Goal: Contribute content: Contribute content

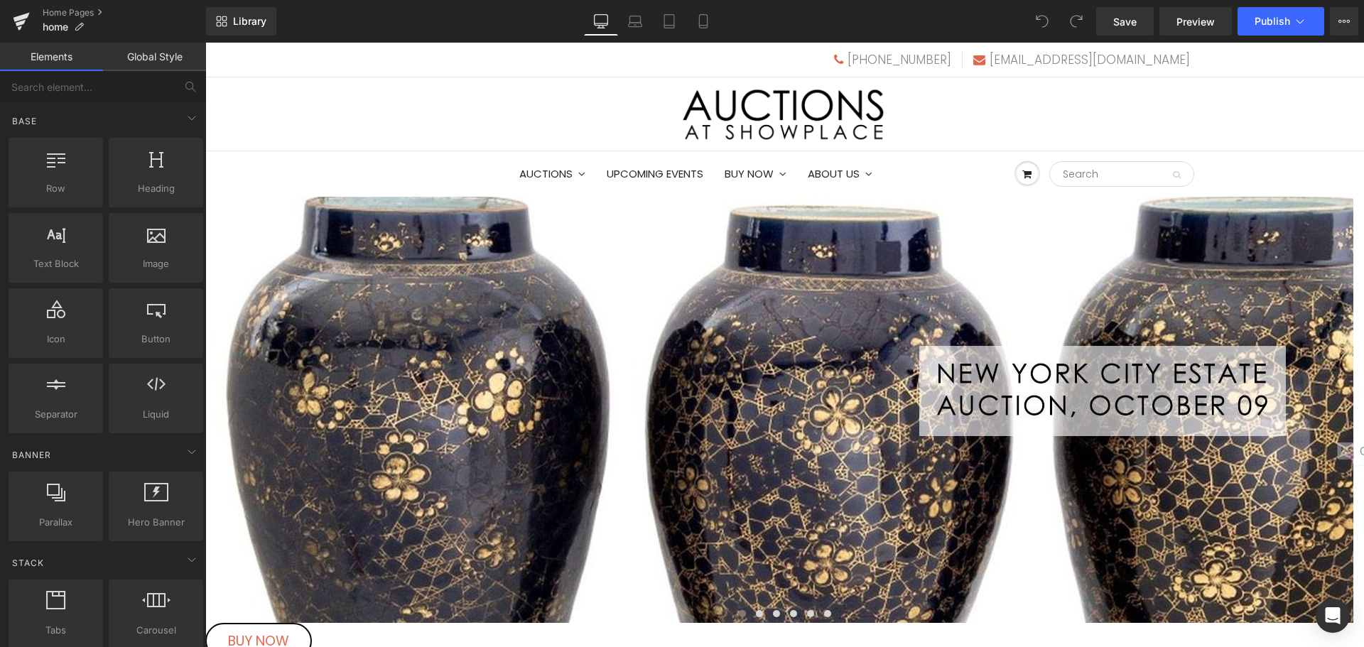
click at [205, 43] on span "Carousel" at bounding box center [205, 43] width 0 height 0
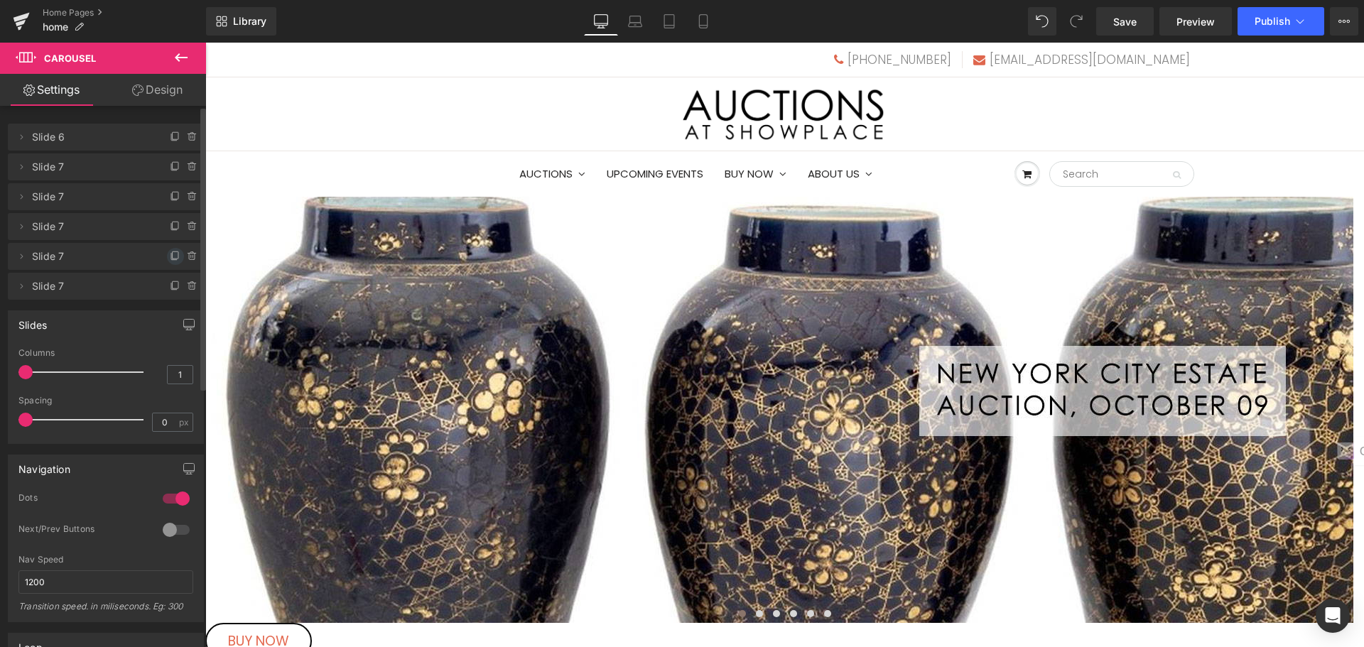
click at [170, 256] on icon at bounding box center [175, 256] width 11 height 11
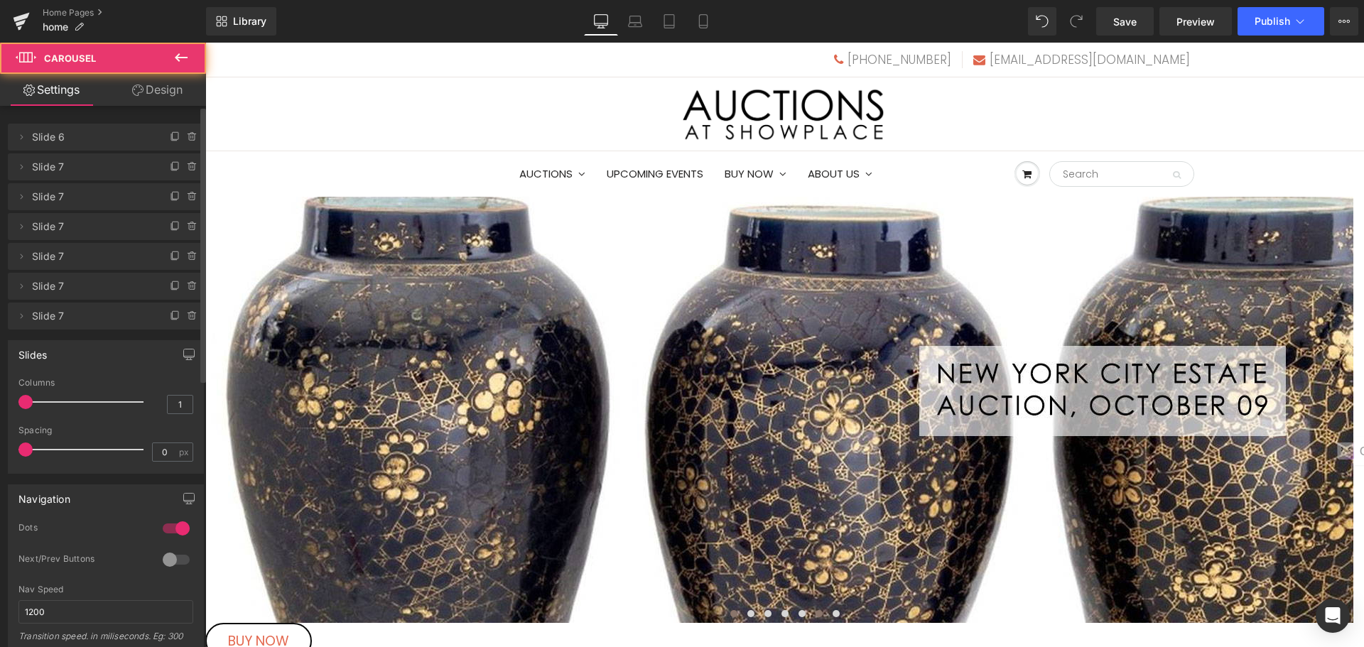
click at [811, 607] on button at bounding box center [819, 614] width 17 height 14
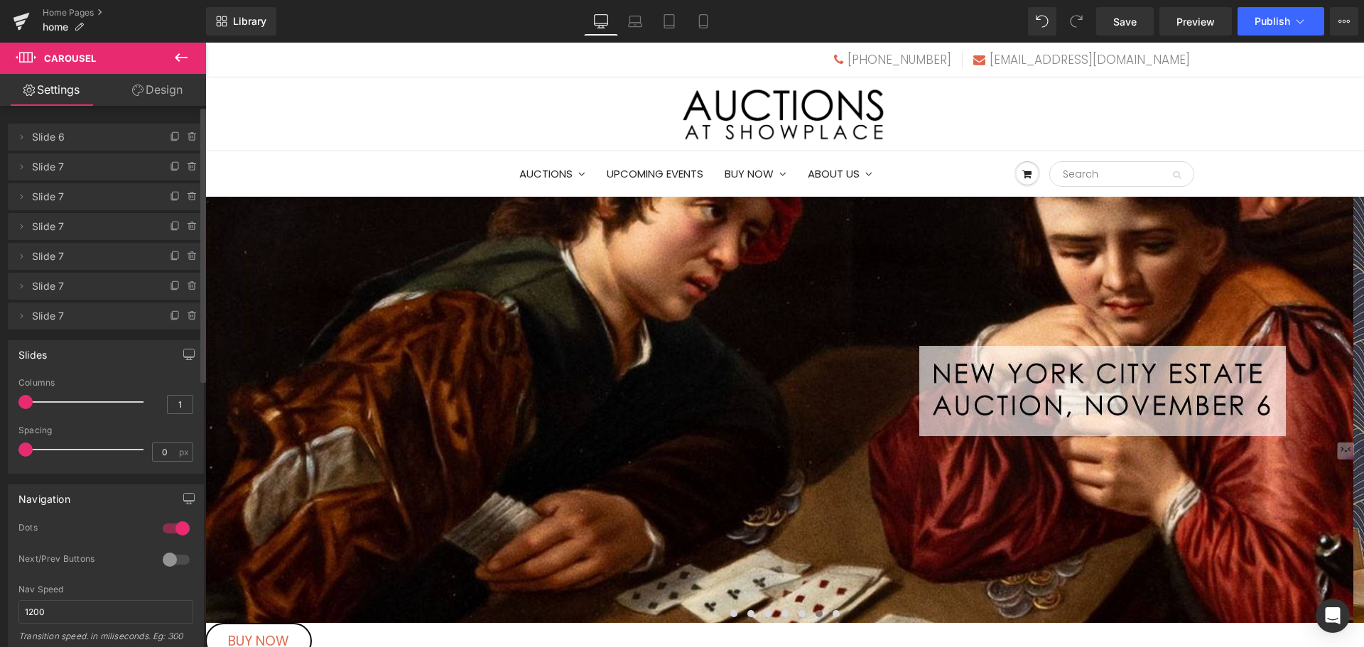
click at [205, 43] on span "Image" at bounding box center [205, 43] width 0 height 0
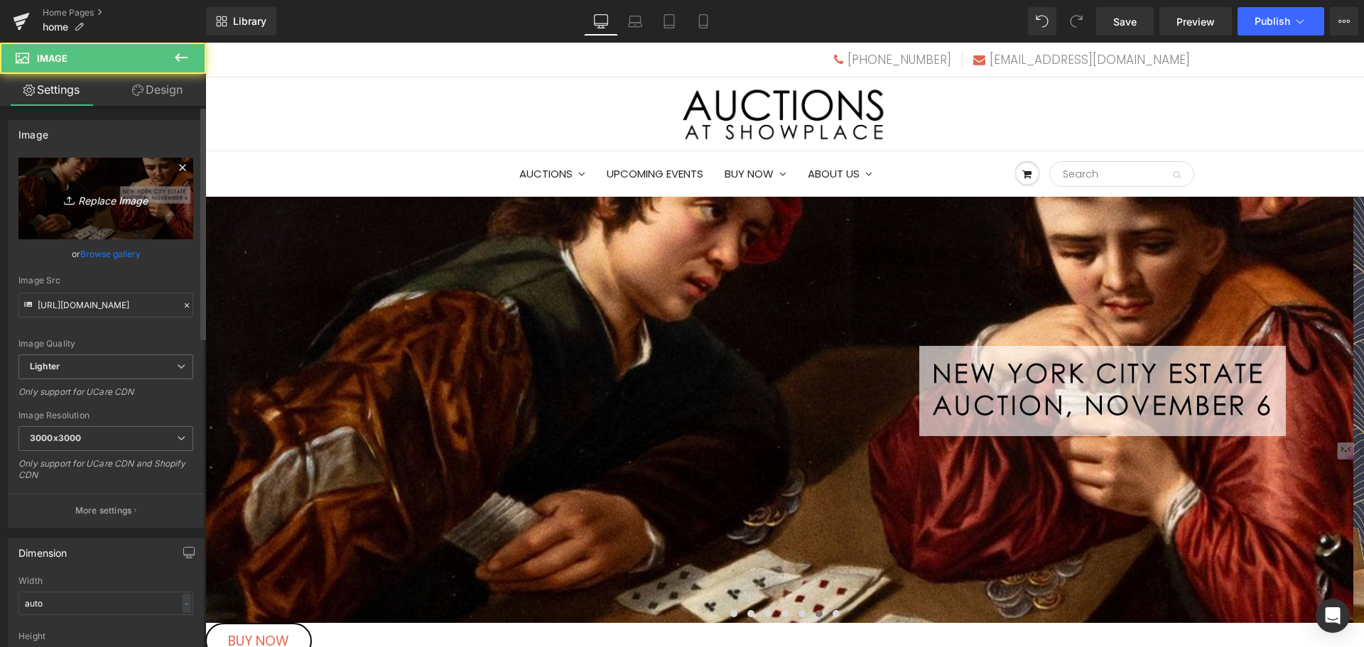
click at [78, 173] on link "Replace Image" at bounding box center [105, 199] width 175 height 82
type input "C:\fakepath\nov11s.jpg"
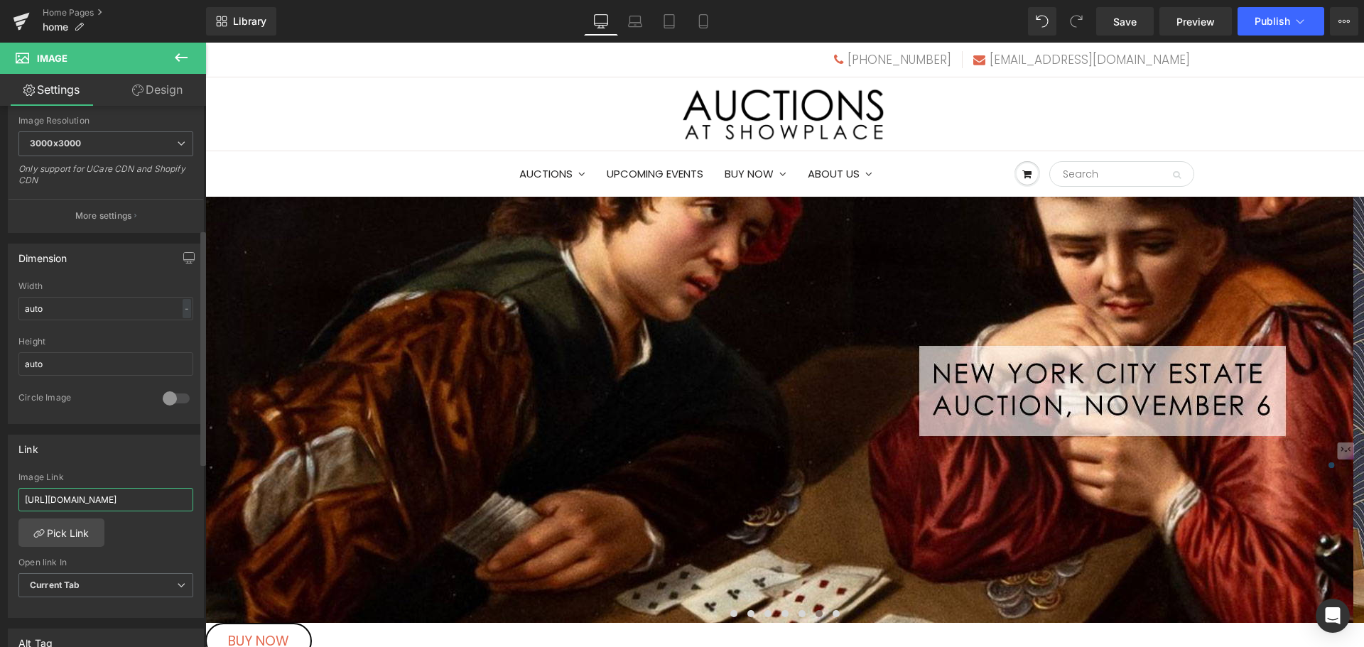
scroll to position [0, 241]
drag, startPoint x: 26, startPoint y: 497, endPoint x: 185, endPoint y: 501, distance: 159.2
click at [185, 501] on input "[URL][DOMAIN_NAME]" at bounding box center [105, 499] width 175 height 23
paste input "CQWIF/backstage-a-tableware-sale-november-11"
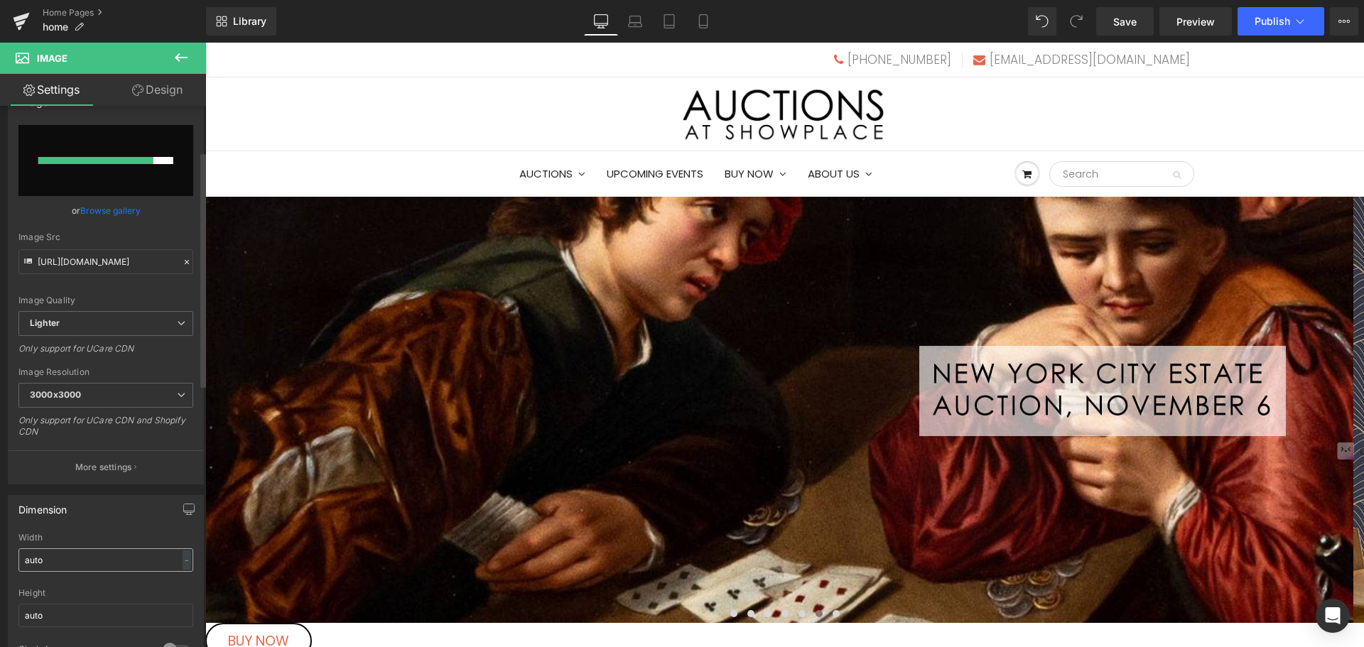
scroll to position [0, 0]
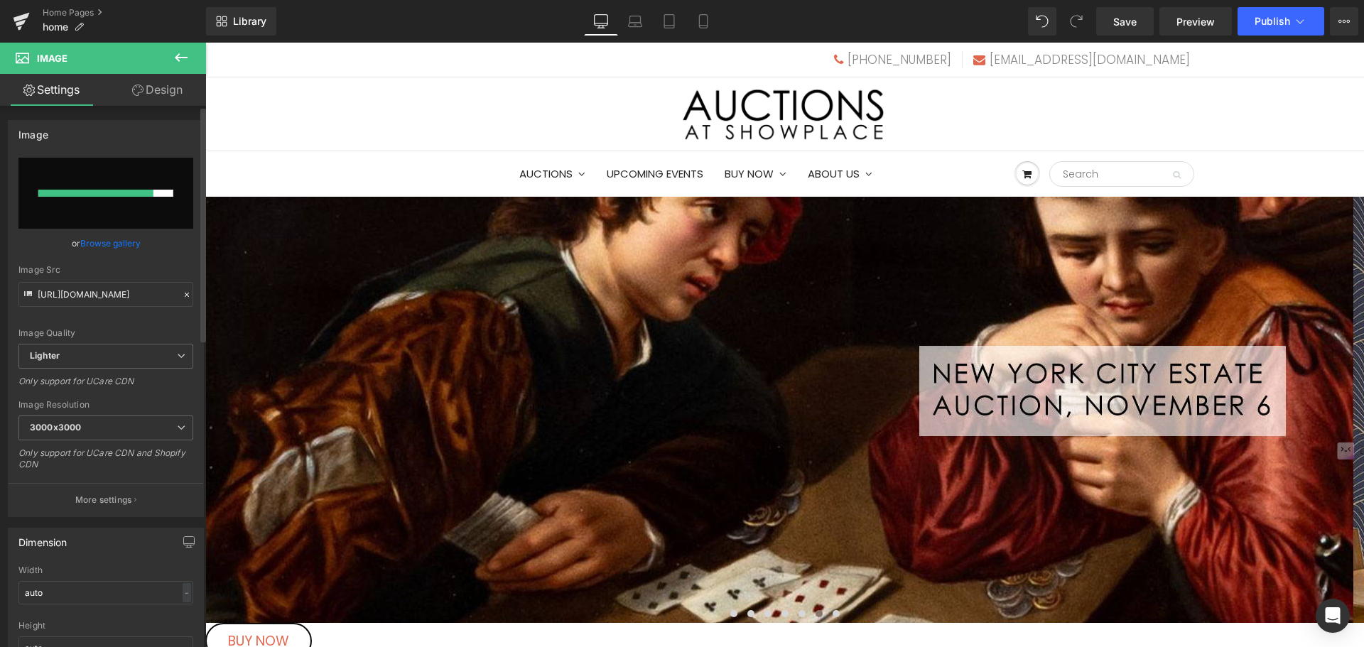
type input "[URL][DOMAIN_NAME]"
click at [119, 247] on link "Browse gallery" at bounding box center [110, 243] width 60 height 25
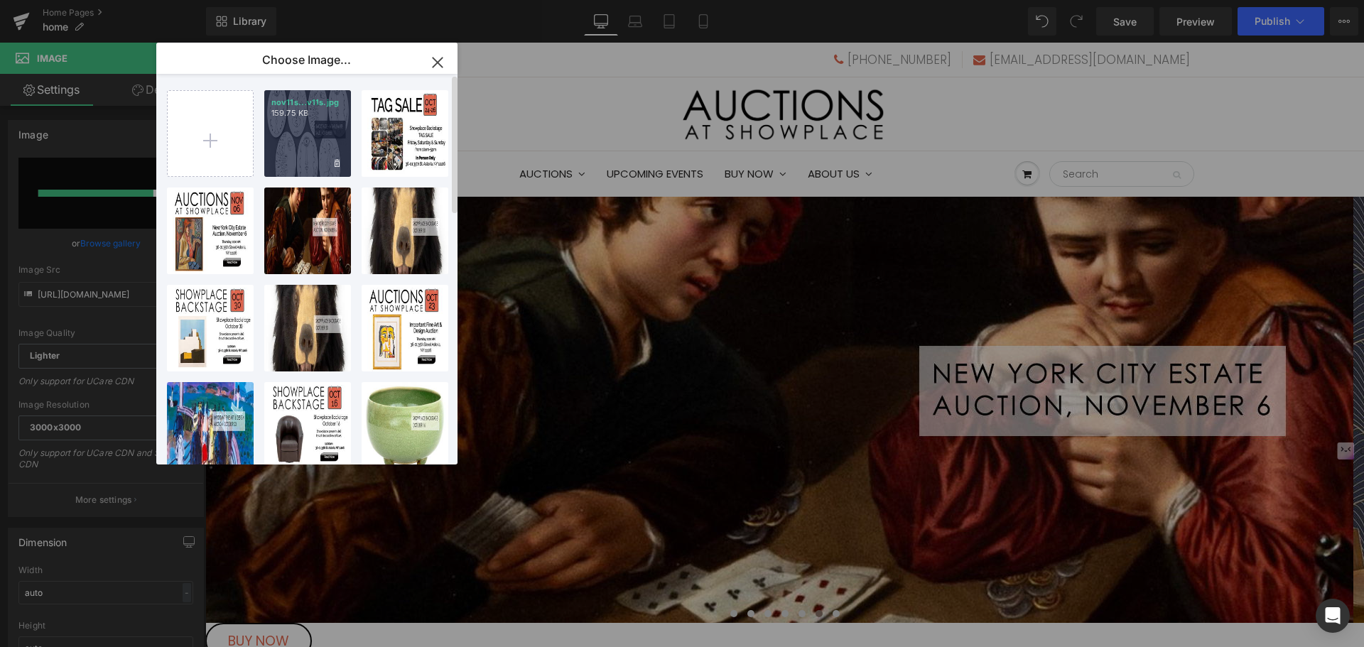
click at [301, 142] on div "nov11s...v11s.jpg 159.75 KB" at bounding box center [307, 133] width 87 height 87
type input "[URL][DOMAIN_NAME]"
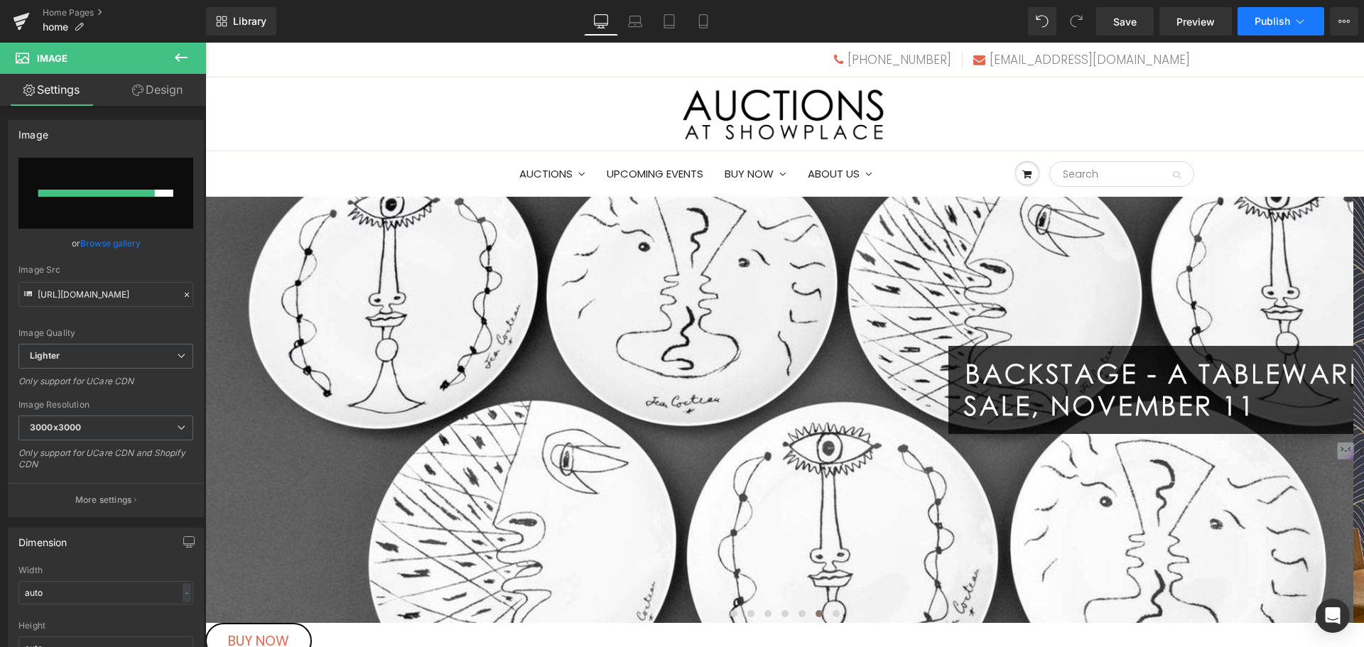
click at [1261, 23] on span "Publish" at bounding box center [1273, 21] width 36 height 11
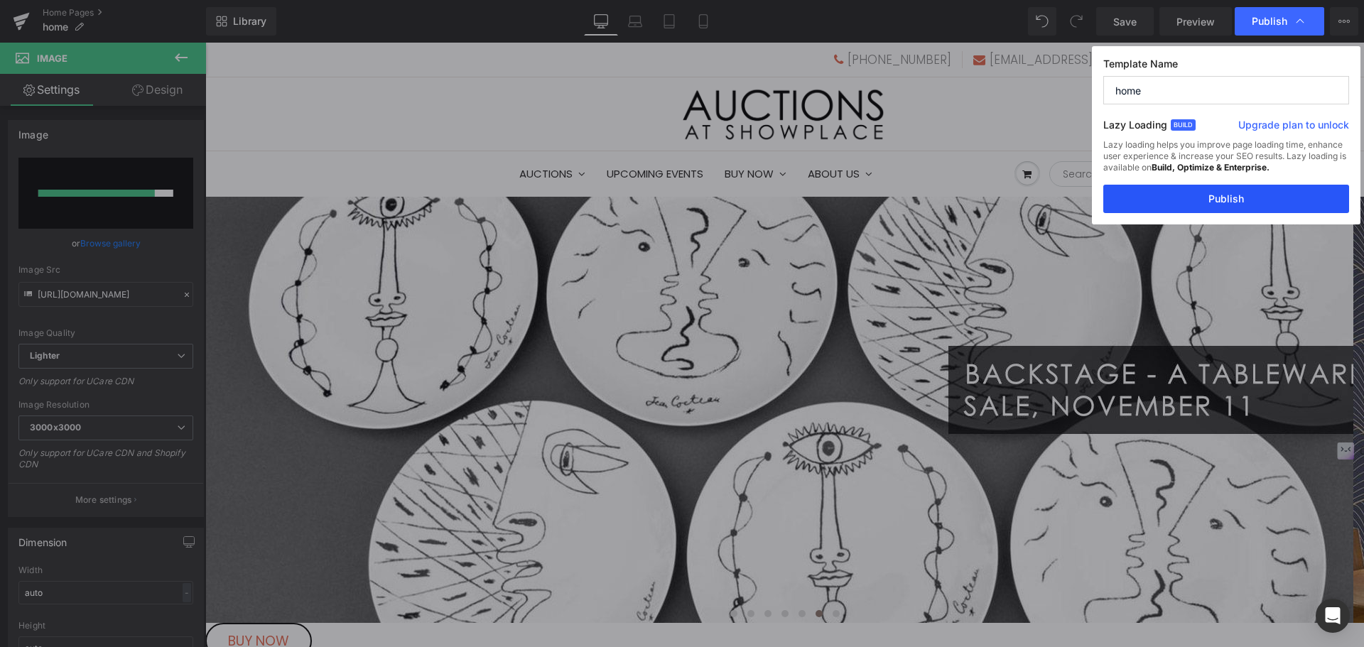
click at [1238, 193] on button "Publish" at bounding box center [1226, 199] width 246 height 28
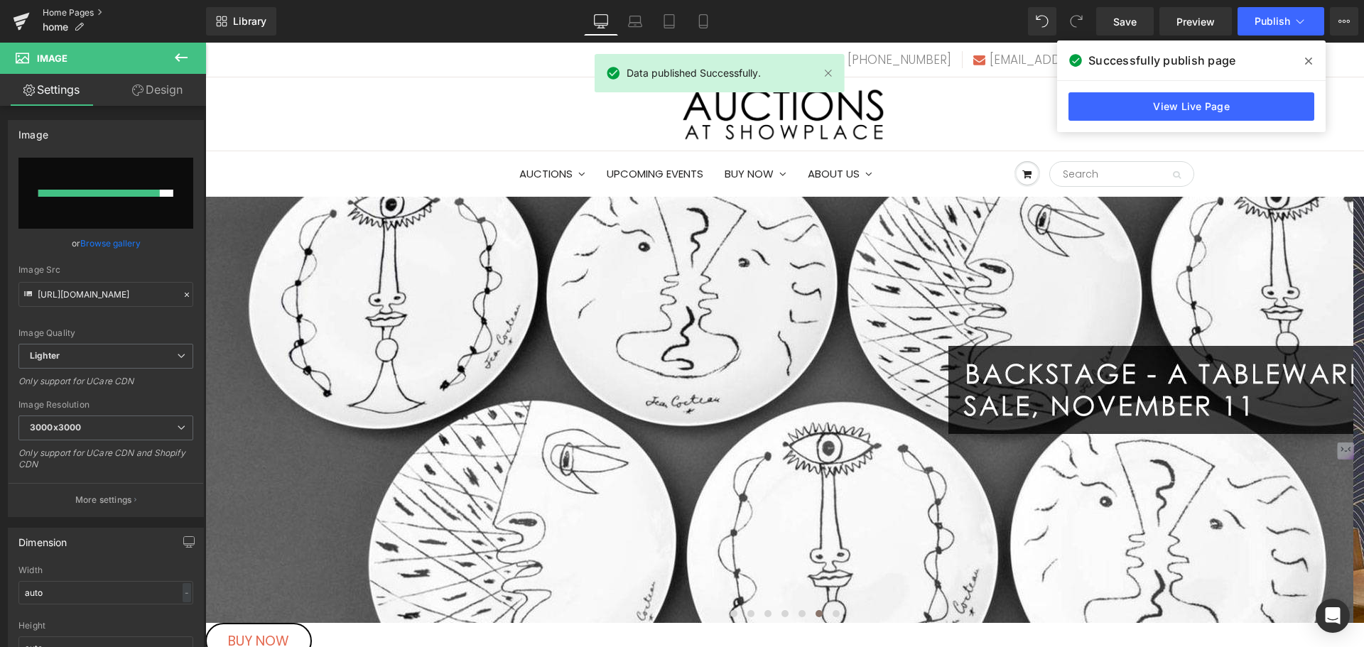
click at [83, 9] on link "Home Pages" at bounding box center [124, 12] width 163 height 11
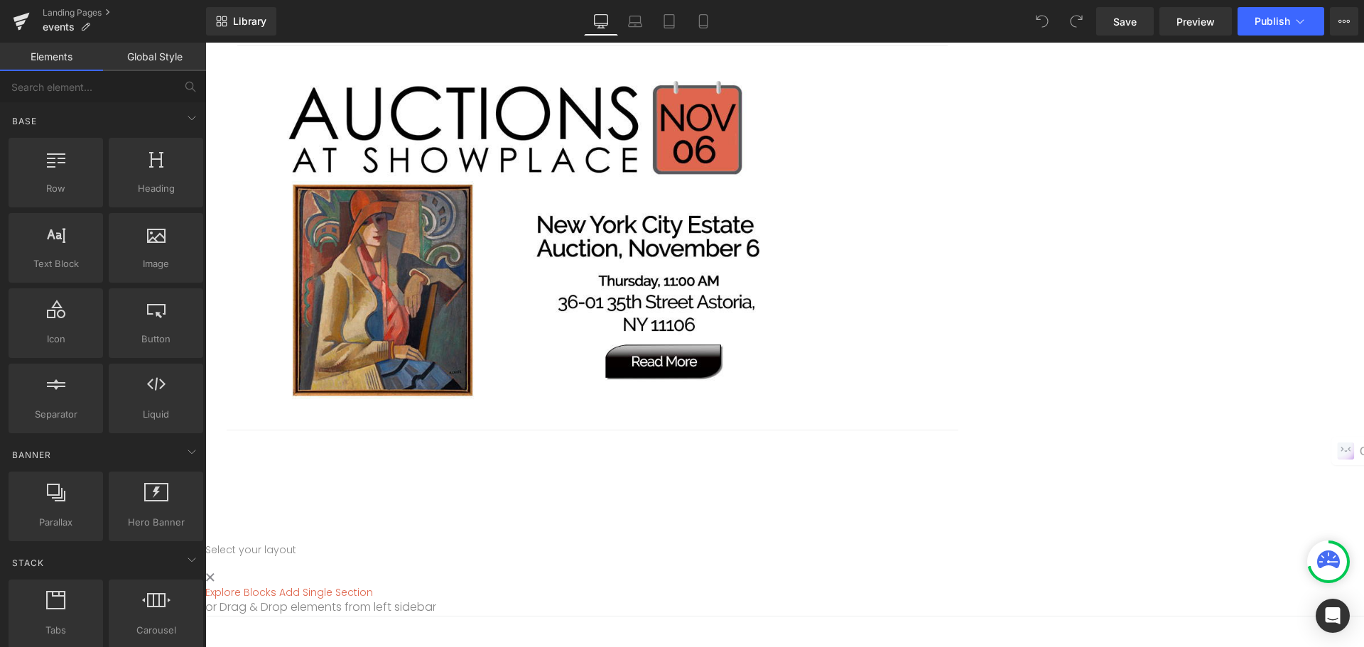
scroll to position [2700, 0]
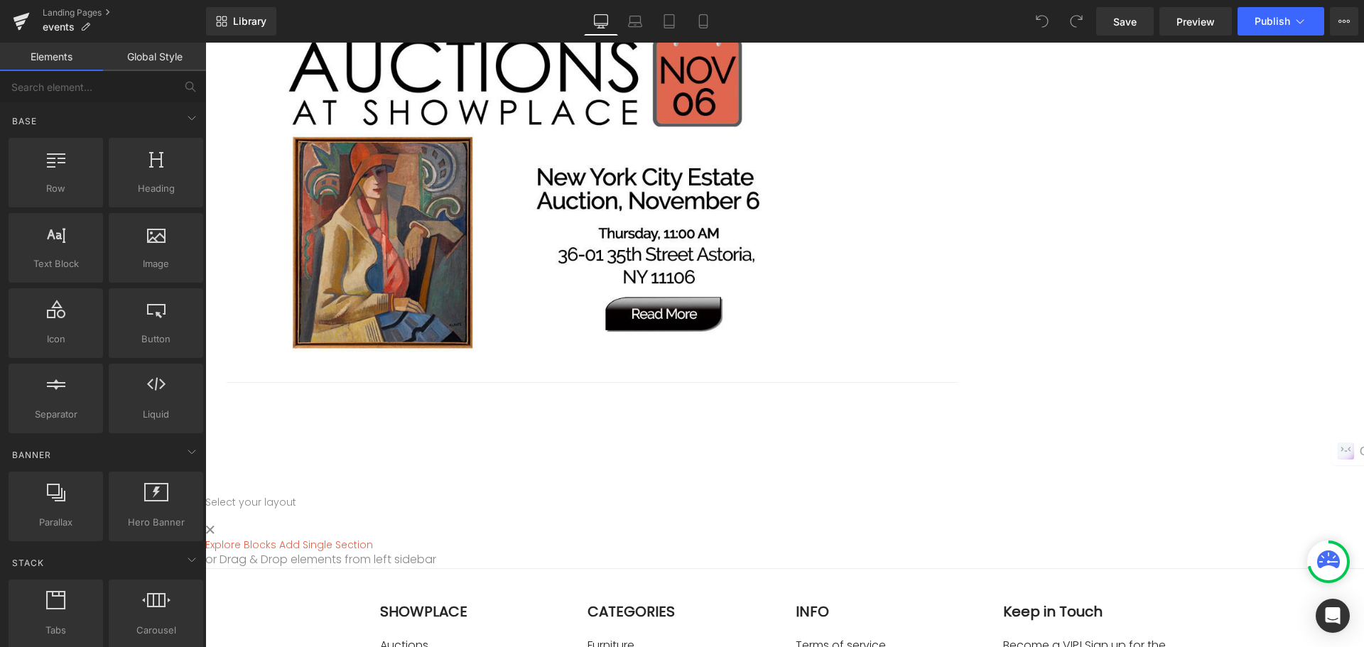
click at [753, 320] on img at bounding box center [521, 190] width 568 height 341
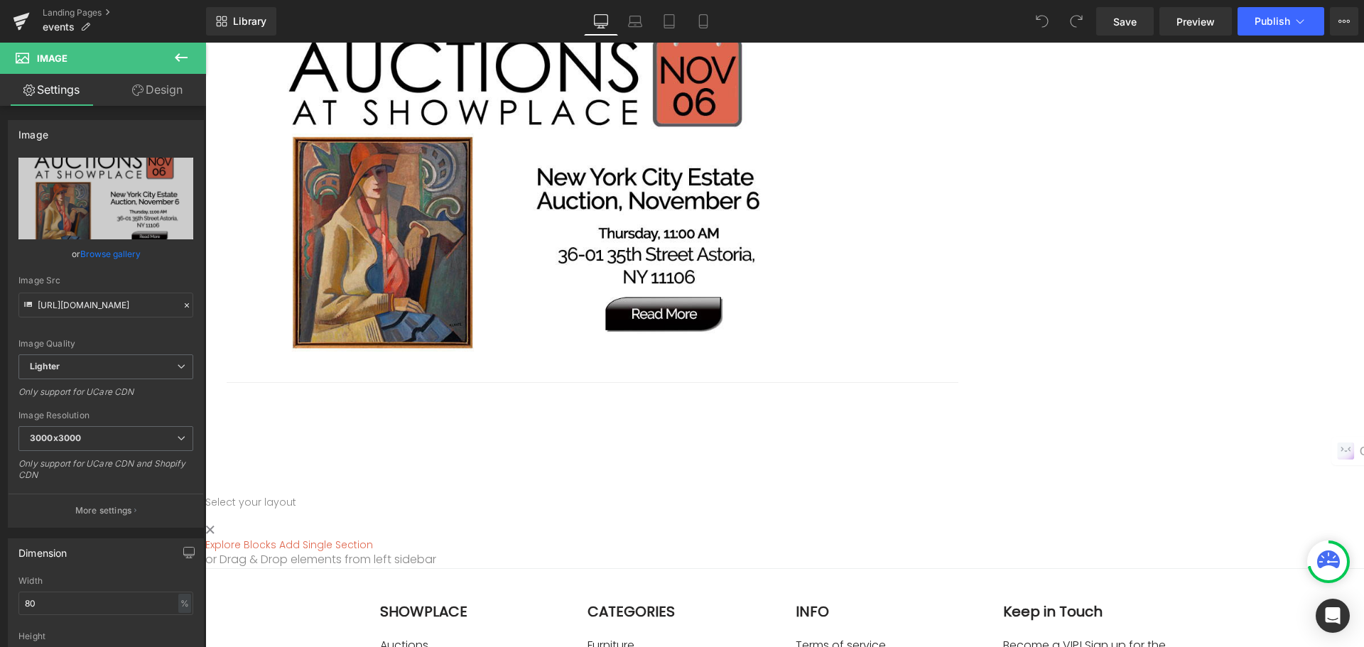
click at [205, 43] on icon at bounding box center [205, 43] width 0 height 0
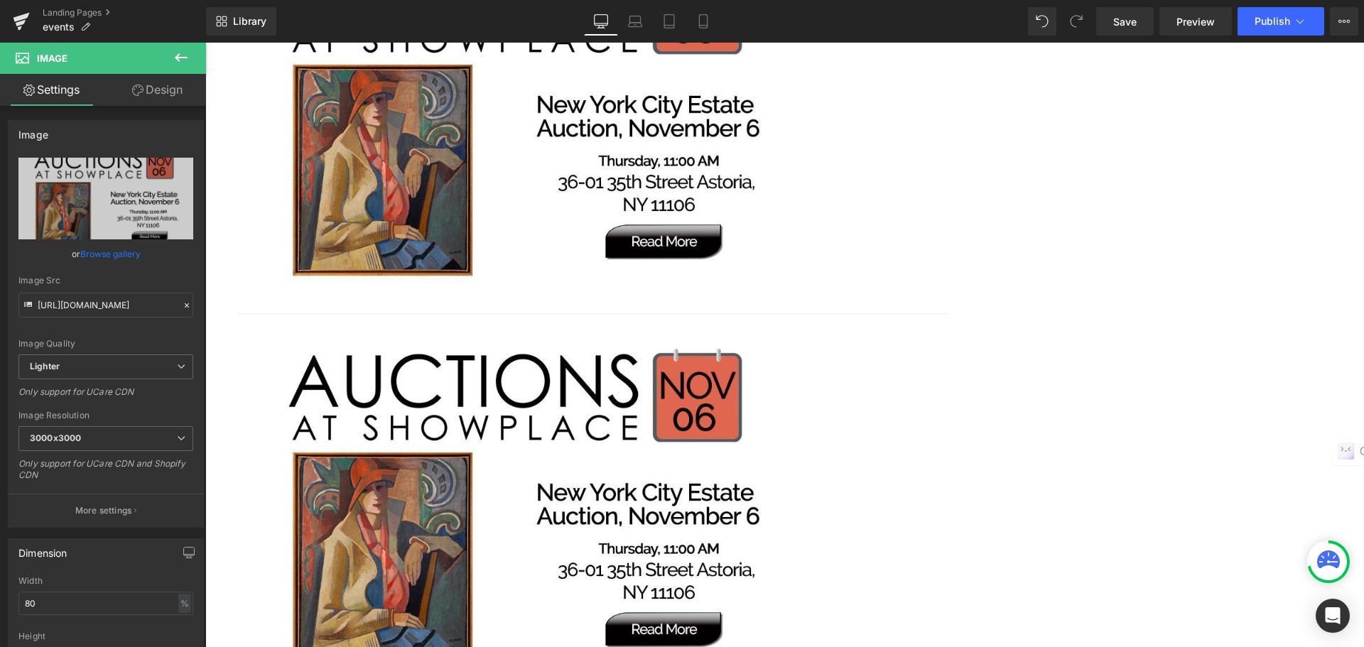
scroll to position [2913, 0]
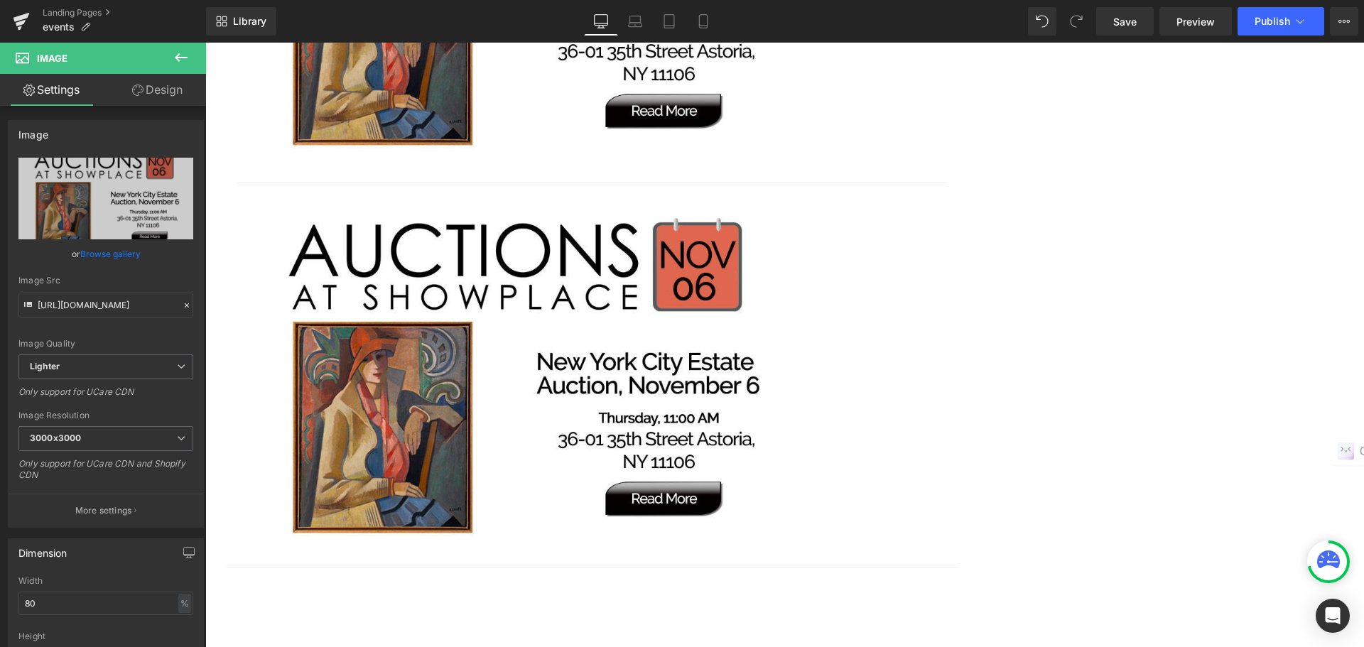
click at [596, 439] on img at bounding box center [521, 375] width 568 height 341
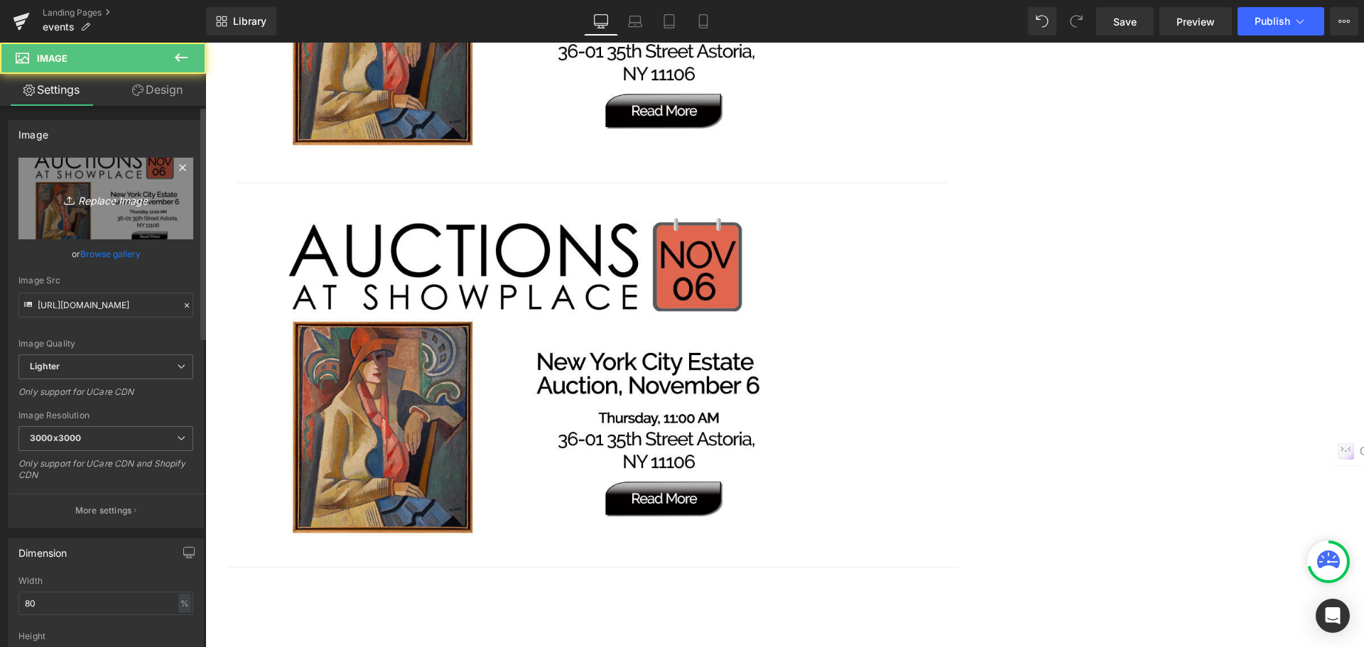
click at [132, 199] on icon "Replace Image" at bounding box center [106, 199] width 114 height 18
type input "C:\fakepath\NOV11e.jpg"
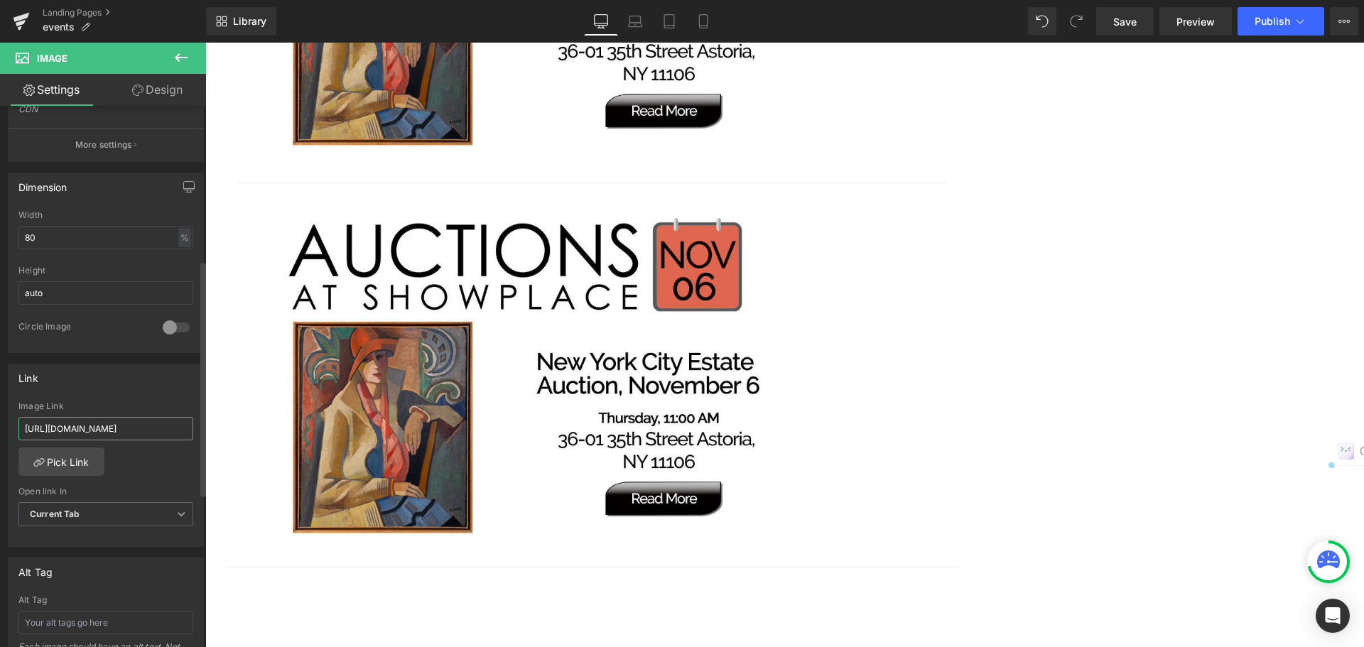
scroll to position [0, 241]
drag, startPoint x: 24, startPoint y: 428, endPoint x: 189, endPoint y: 436, distance: 165.0
click at [189, 436] on div "https://auctions.nyshowplace.com/auctions/4-I69KZW/new-york-city-estate-auction…" at bounding box center [106, 474] width 195 height 146
paste input "CQWIF/backstage-a-tableware-sale-november-11"
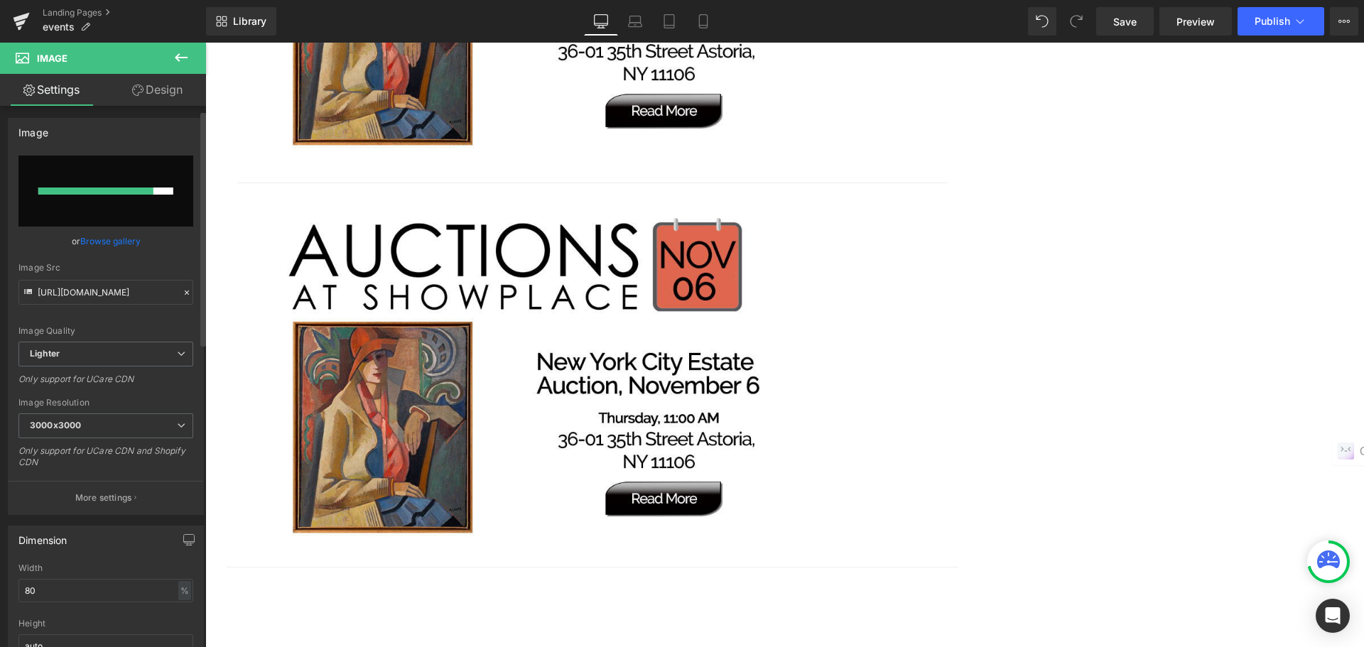
scroll to position [0, 0]
type input "[URL][DOMAIN_NAME]"
click at [133, 190] on div at bounding box center [95, 193] width 115 height 7
click at [121, 237] on link "Browse gallery" at bounding box center [110, 243] width 60 height 25
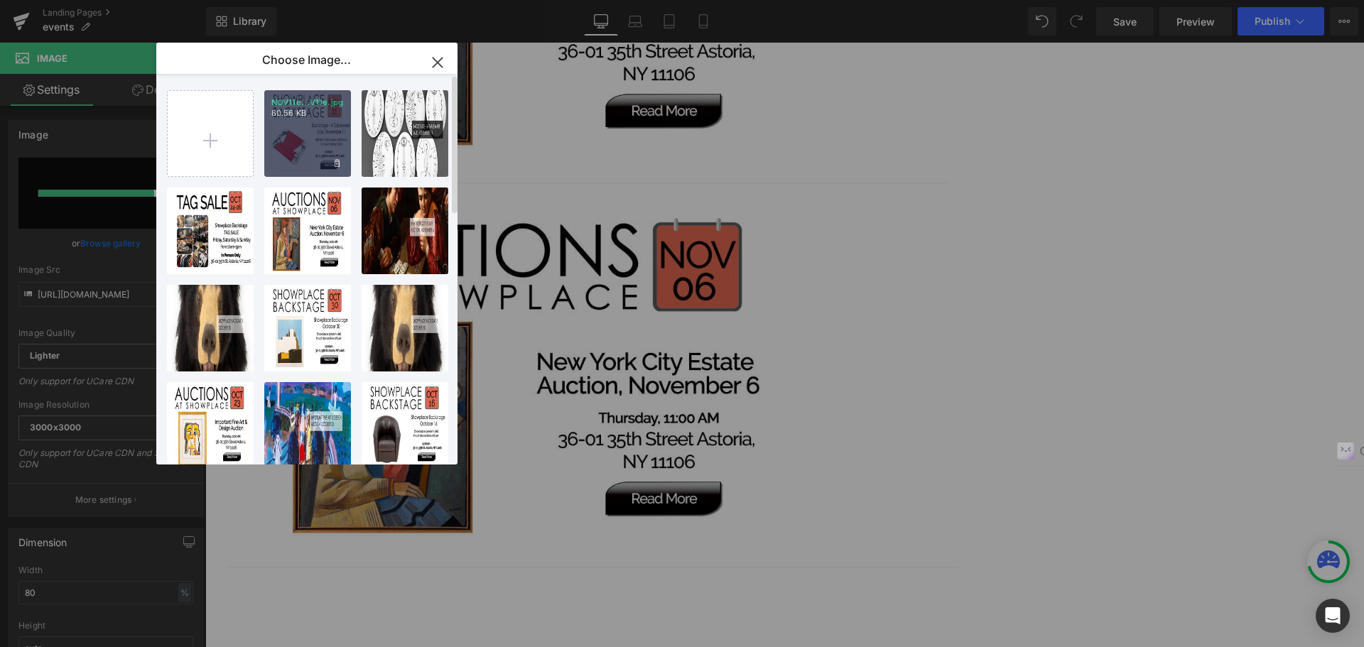
click at [315, 139] on div "NOV11e...V11e.jpg 80.56 KB" at bounding box center [307, 133] width 87 height 87
type input "https://ucarecdn.com/3f5e40dc-b284-40a4-a1b5-5bb2846825fe/-/format/auto/-/previ…"
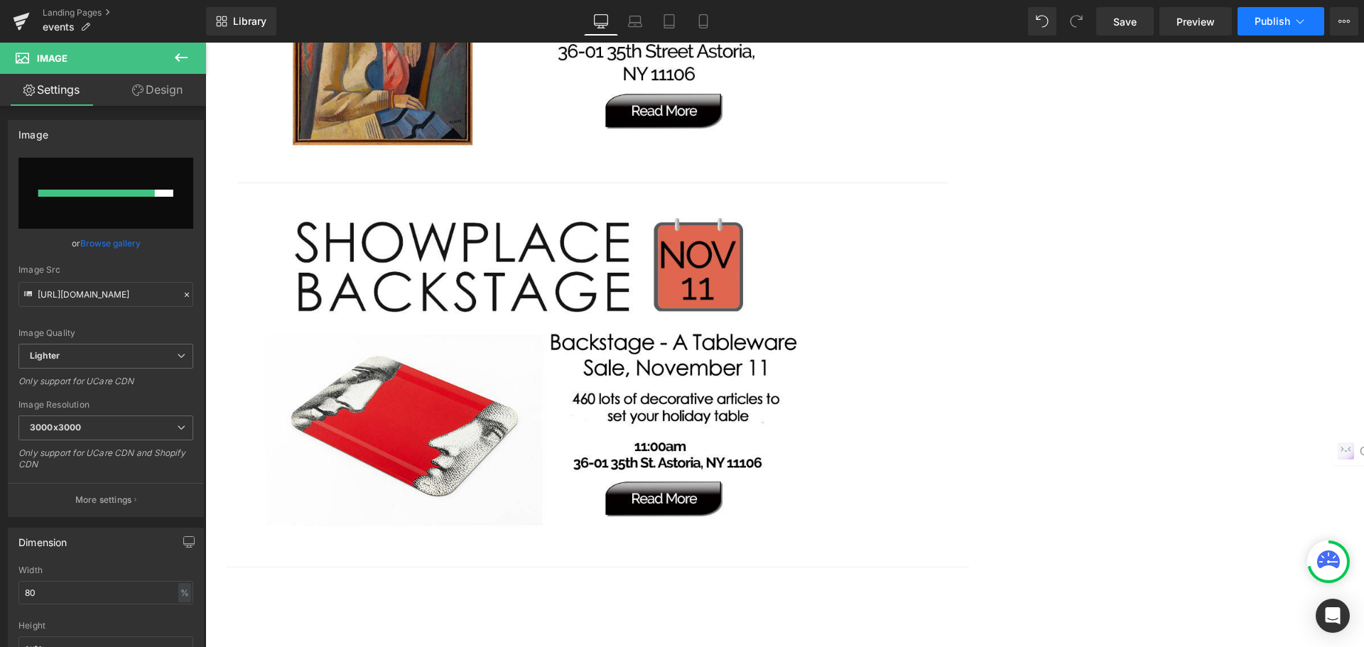
click at [1259, 21] on span "Publish" at bounding box center [1273, 21] width 36 height 11
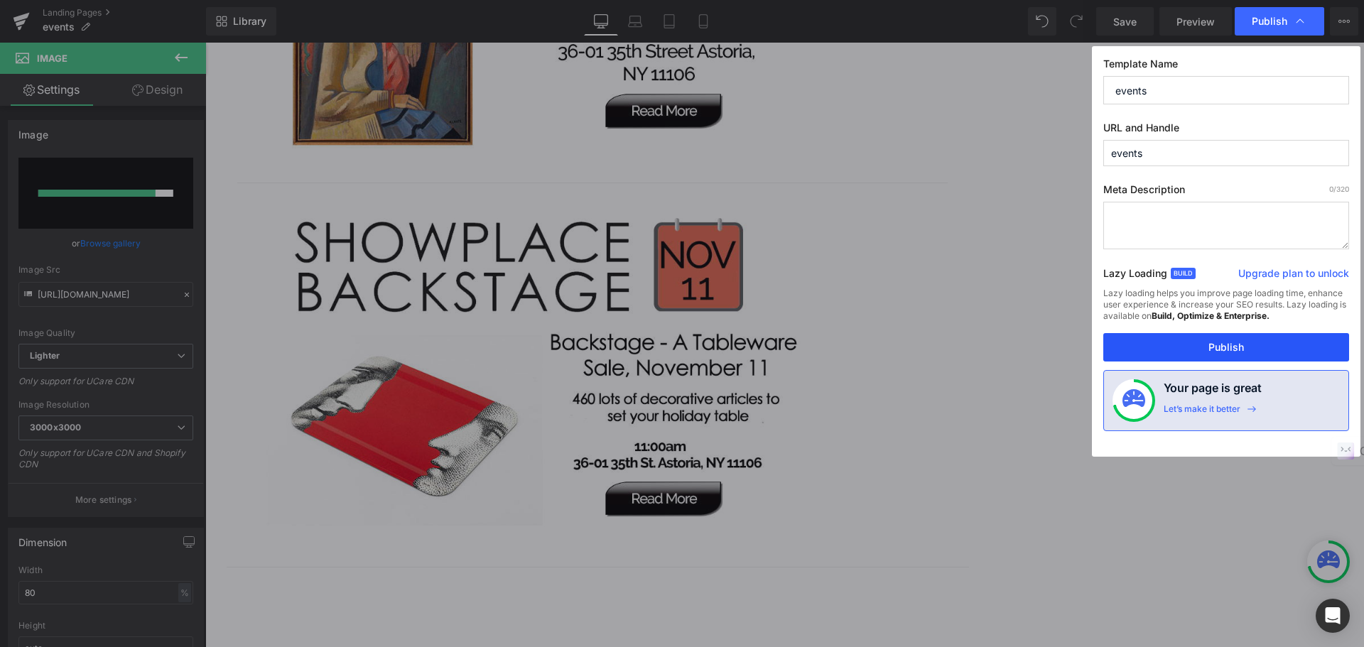
drag, startPoint x: 1218, startPoint y: 345, endPoint x: 1012, endPoint y: 303, distance: 209.7
click at [1218, 345] on button "Publish" at bounding box center [1226, 347] width 246 height 28
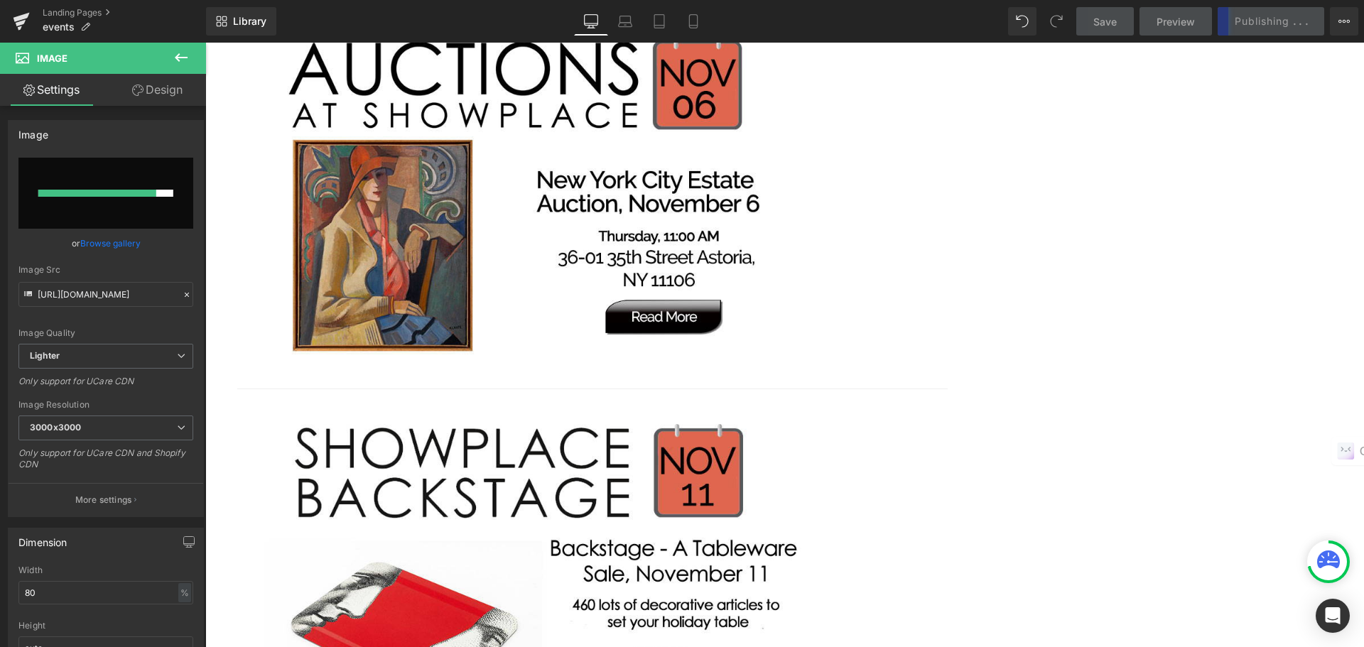
scroll to position [2629, 0]
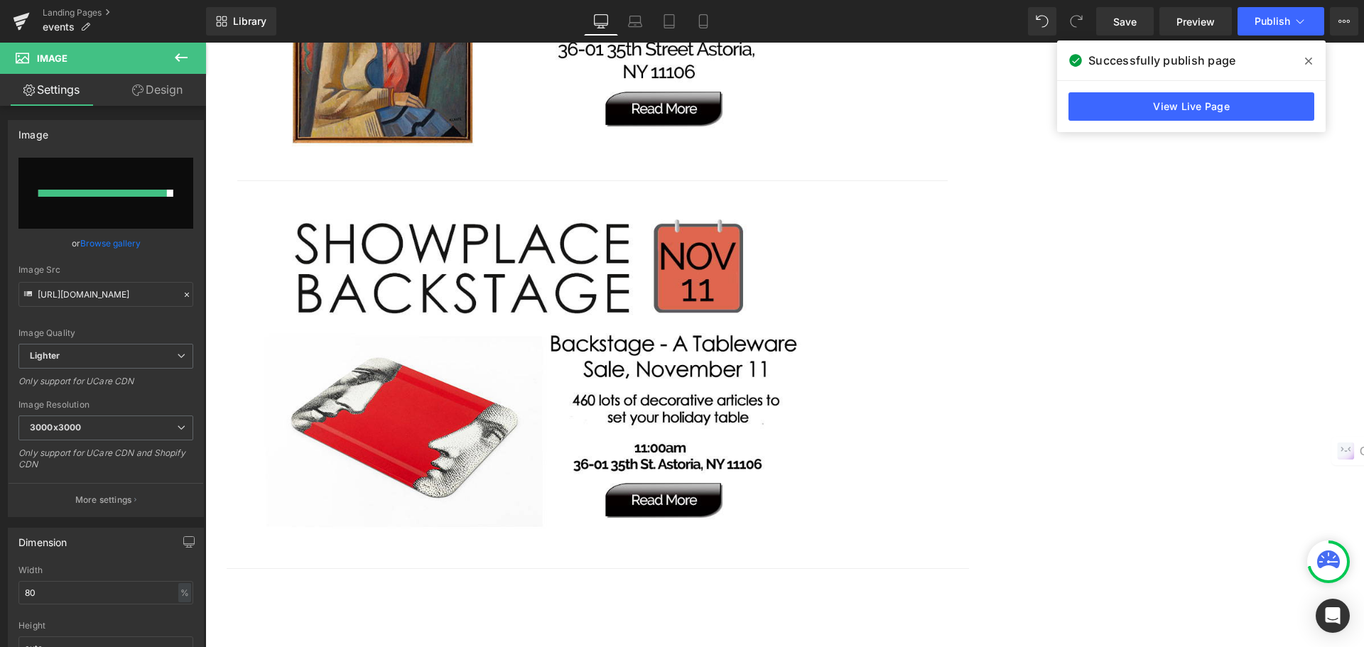
scroll to position [2842, 0]
